Goal: Task Accomplishment & Management: Use online tool/utility

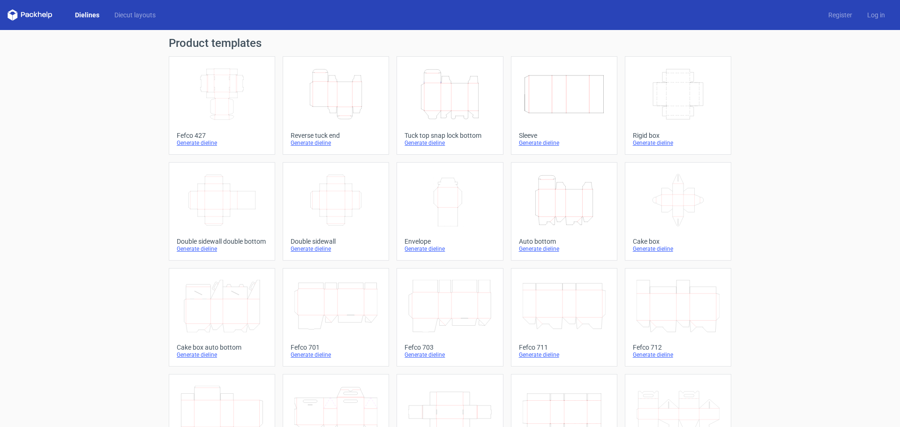
click at [561, 192] on icon "Height Depth Width" at bounding box center [564, 200] width 83 height 52
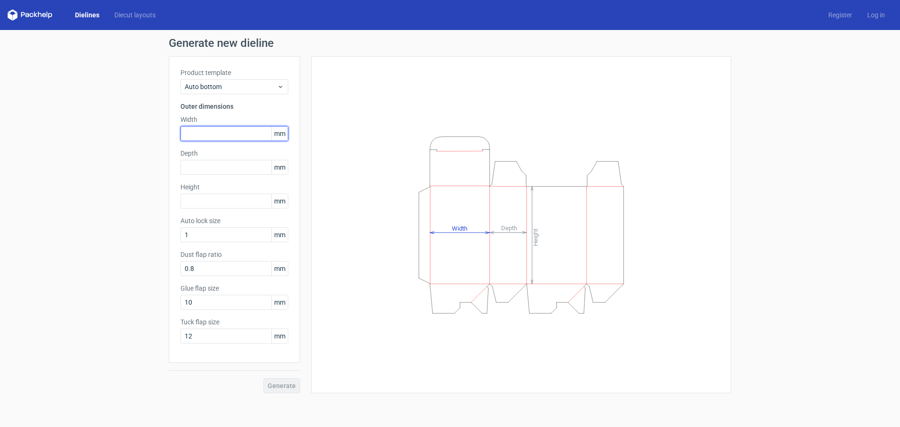
click at [222, 140] on input "text" at bounding box center [234, 133] width 108 height 15
type input "190"
type input "90"
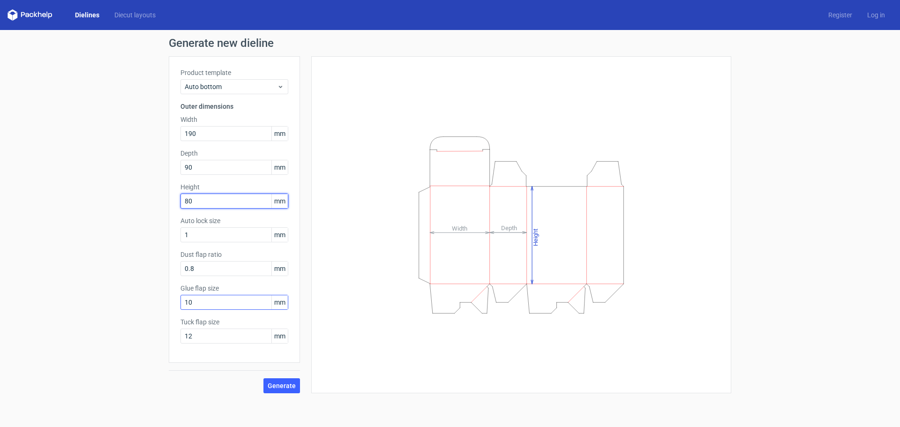
type input "80"
drag, startPoint x: 201, startPoint y: 303, endPoint x: 172, endPoint y: 308, distance: 29.1
click at [180, 307] on input "10" at bounding box center [234, 302] width 108 height 15
type input "15"
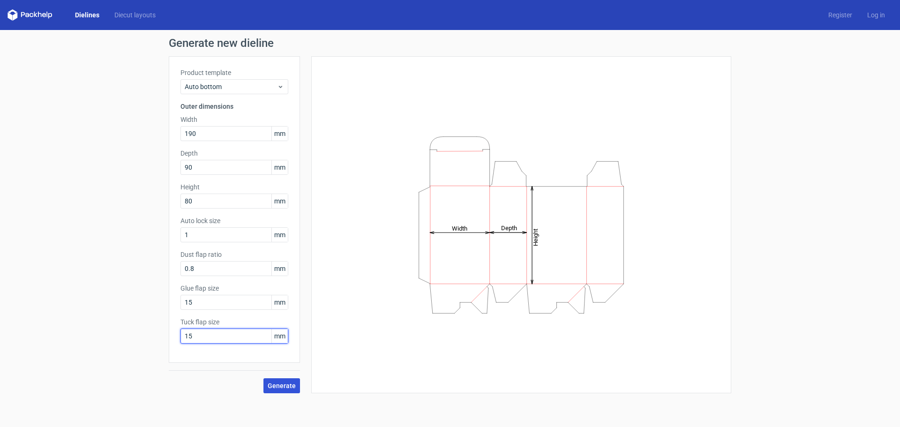
type input "15"
click at [279, 389] on span "Generate" at bounding box center [282, 385] width 28 height 7
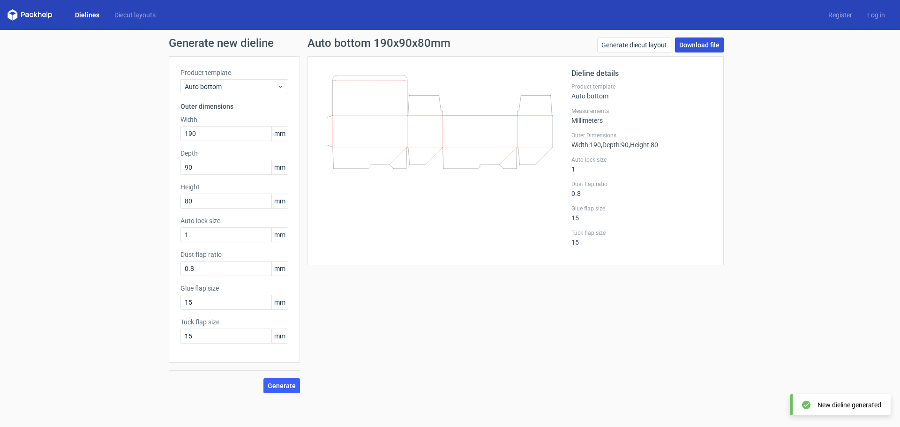
click at [698, 45] on link "Download file" at bounding box center [699, 44] width 49 height 15
drag, startPoint x: 225, startPoint y: 134, endPoint x: 103, endPoint y: 130, distance: 121.5
click at [103, 130] on div "Generate new dieline Product template Auto bottom Outer dimensions Width 190 mm…" at bounding box center [450, 215] width 900 height 371
type input "220"
type input "120"
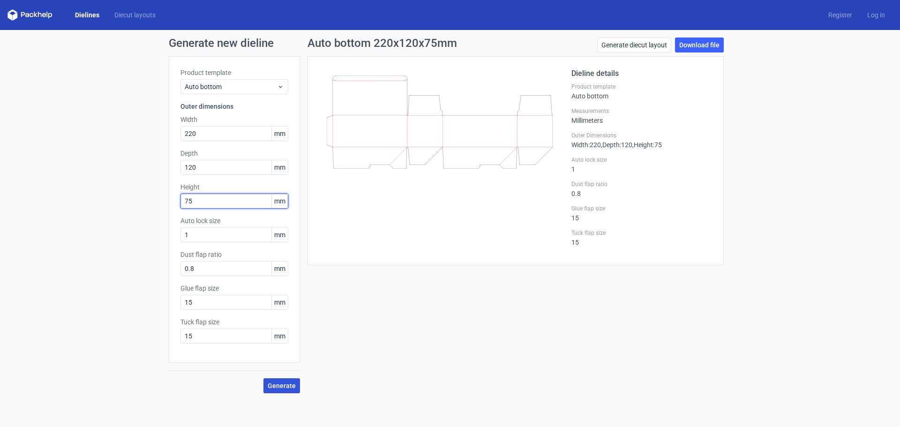
type input "75"
click at [274, 385] on span "Generate" at bounding box center [282, 385] width 28 height 7
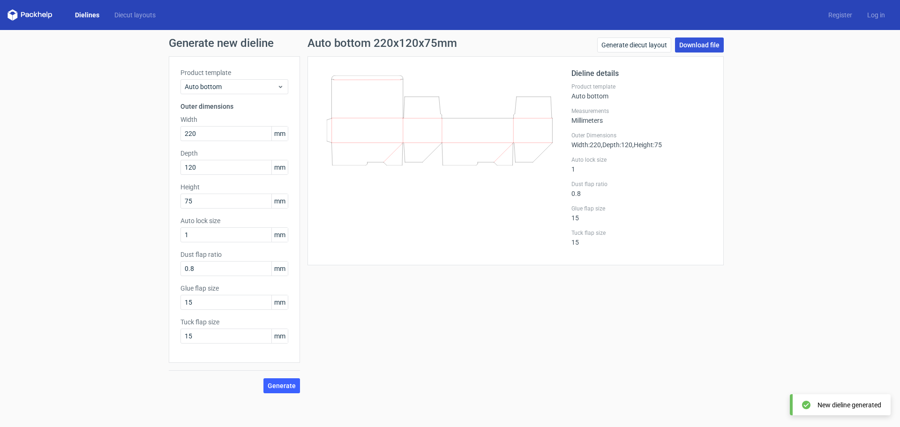
click at [703, 43] on link "Download file" at bounding box center [699, 44] width 49 height 15
drag, startPoint x: 209, startPoint y: 133, endPoint x: 134, endPoint y: 135, distance: 74.6
click at [134, 135] on div "Generate new dieline Product template Auto bottom Outer dimensions Width 220 mm…" at bounding box center [450, 215] width 900 height 371
type input "118"
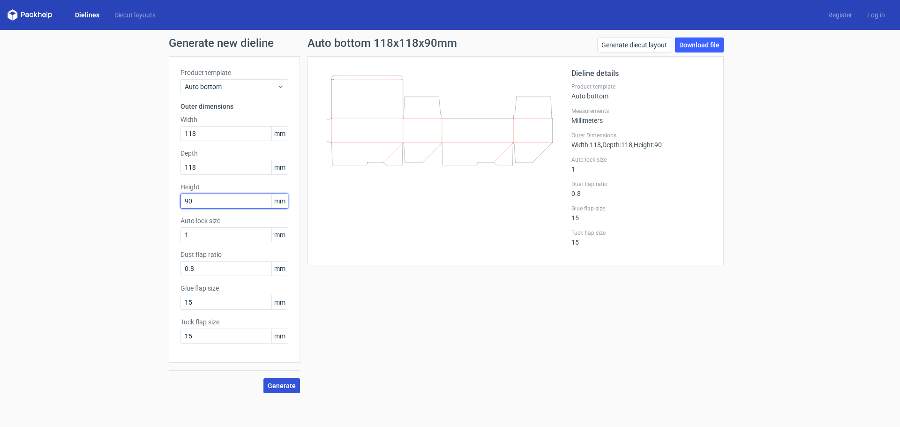
type input "90"
click at [277, 385] on span "Generate" at bounding box center [282, 385] width 28 height 7
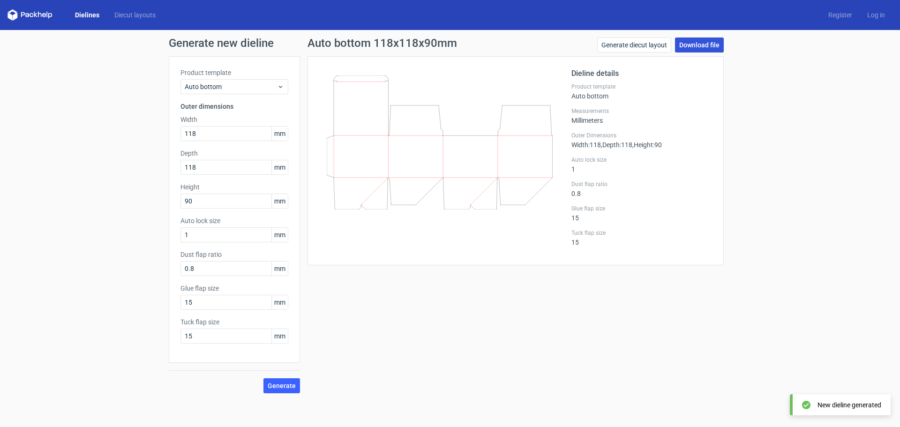
click at [699, 49] on link "Download file" at bounding box center [699, 44] width 49 height 15
drag, startPoint x: 212, startPoint y: 134, endPoint x: 167, endPoint y: 134, distance: 44.5
click at [167, 134] on div "Generate new dieline Product template Auto bottom Outer dimensions Width 118 mm…" at bounding box center [450, 215] width 900 height 371
type input "170"
type input "70"
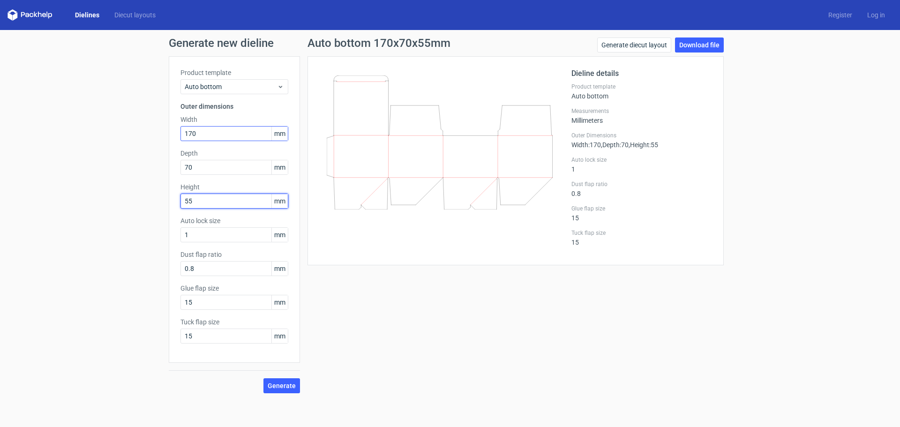
type input "55"
click at [277, 384] on span "Generate" at bounding box center [282, 385] width 28 height 7
click at [715, 44] on link "Download file" at bounding box center [699, 44] width 49 height 15
